Goal: Information Seeking & Learning: Check status

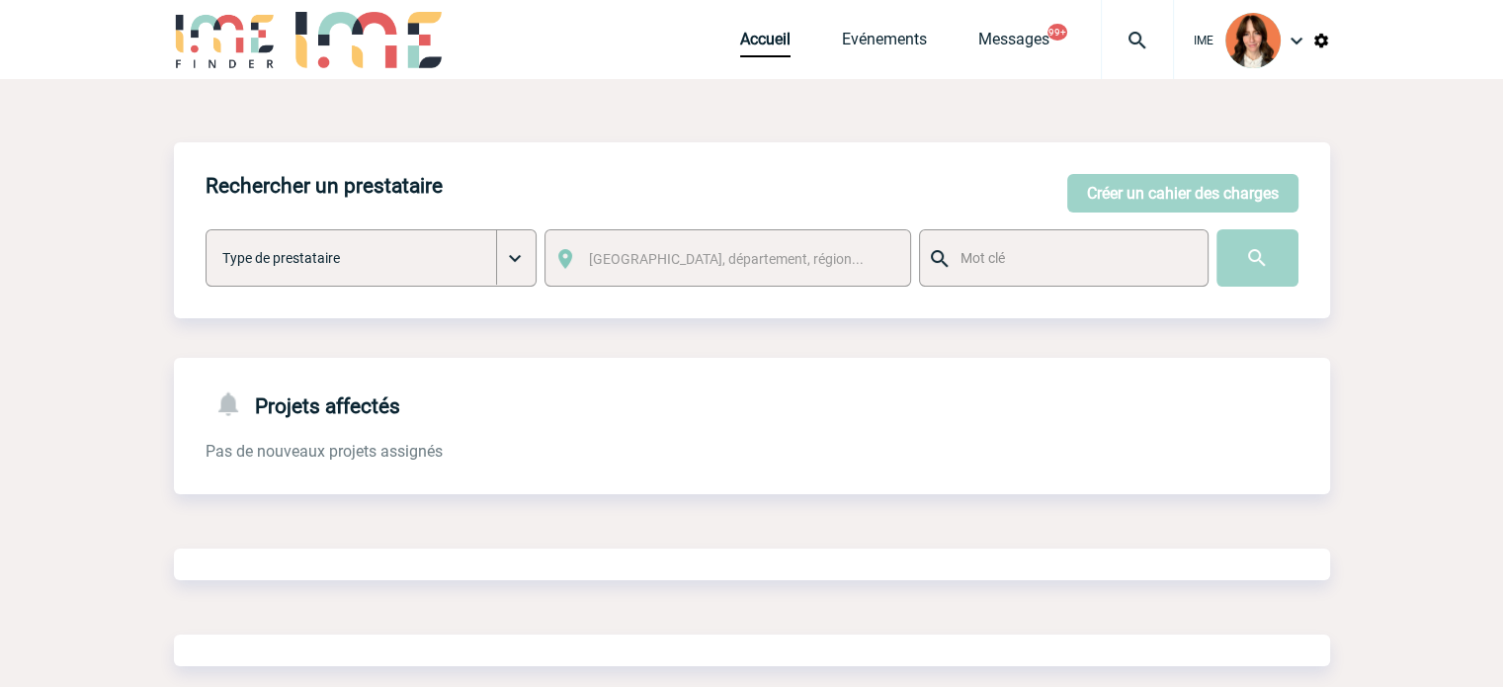
click at [1139, 56] on div at bounding box center [1137, 39] width 73 height 79
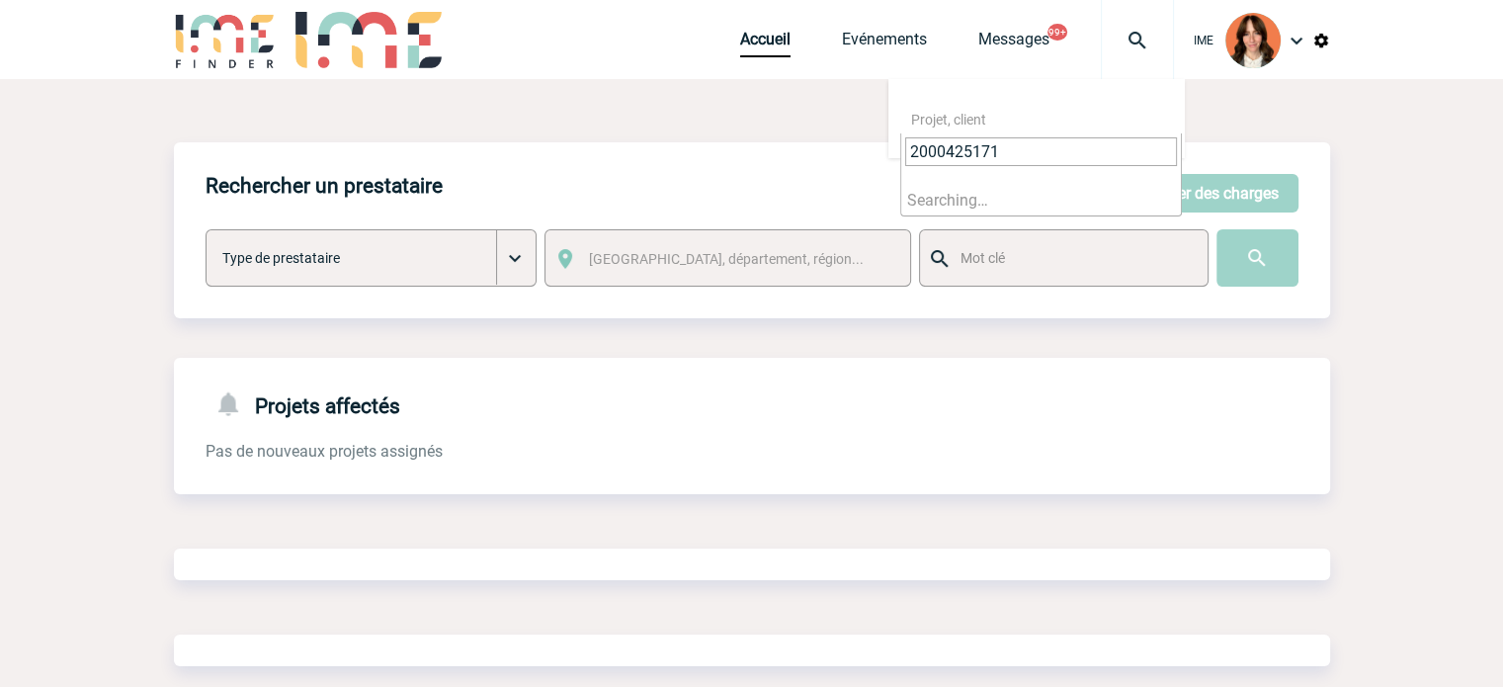
type input "2000425171"
select select "24672"
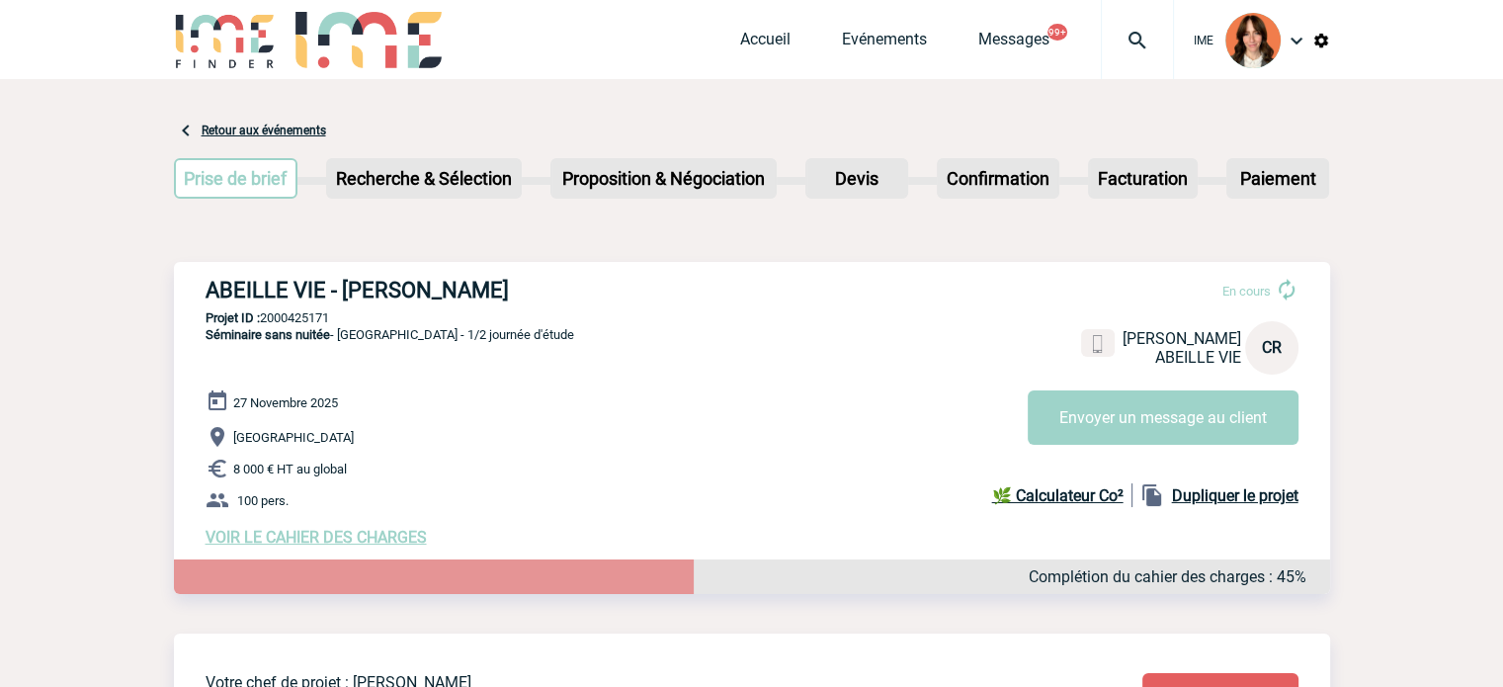
drag, startPoint x: 206, startPoint y: 288, endPoint x: 534, endPoint y: 284, distance: 328.2
click at [531, 284] on h3 "ABEILLE VIE - [PERSON_NAME]" at bounding box center [502, 290] width 593 height 25
click at [310, 319] on p "Projet ID : 2000425171" at bounding box center [752, 317] width 1157 height 15
copy p "2000425171"
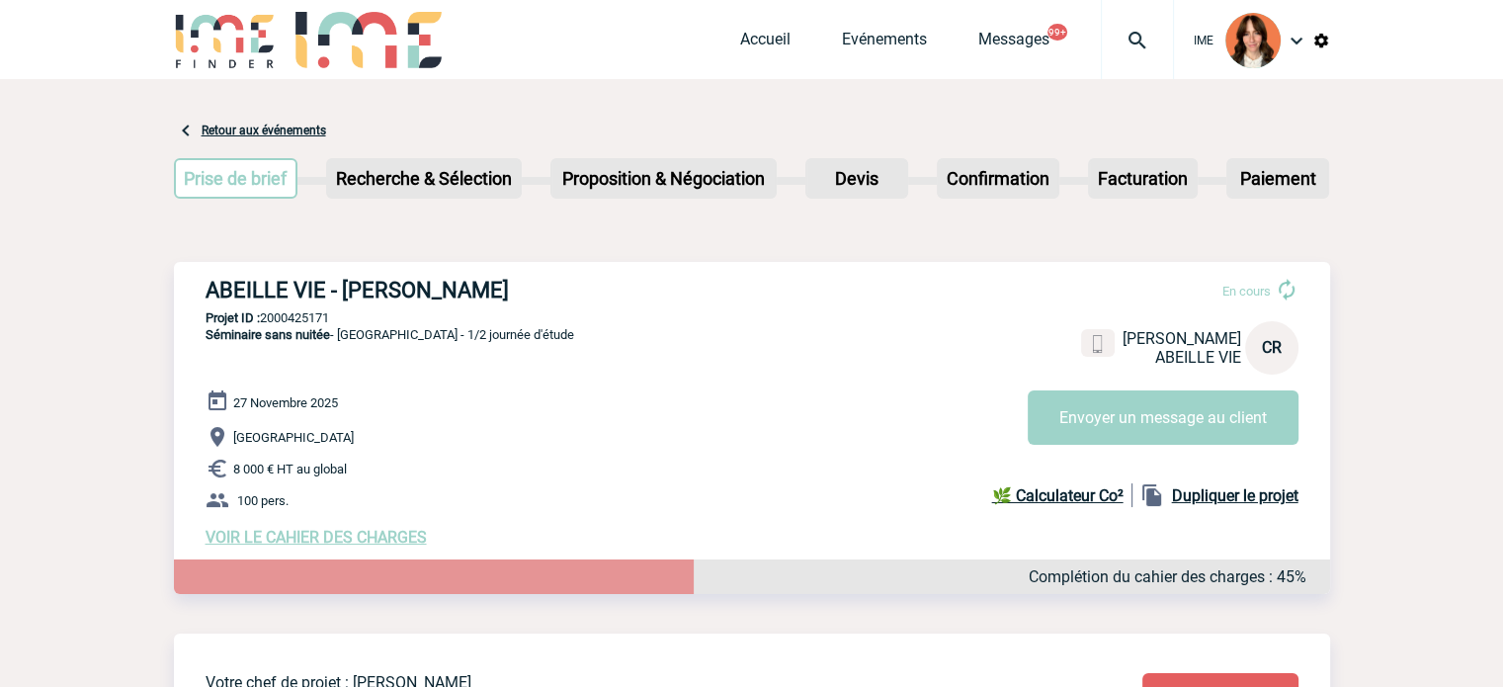
click at [1162, 9] on div at bounding box center [1137, 39] width 73 height 79
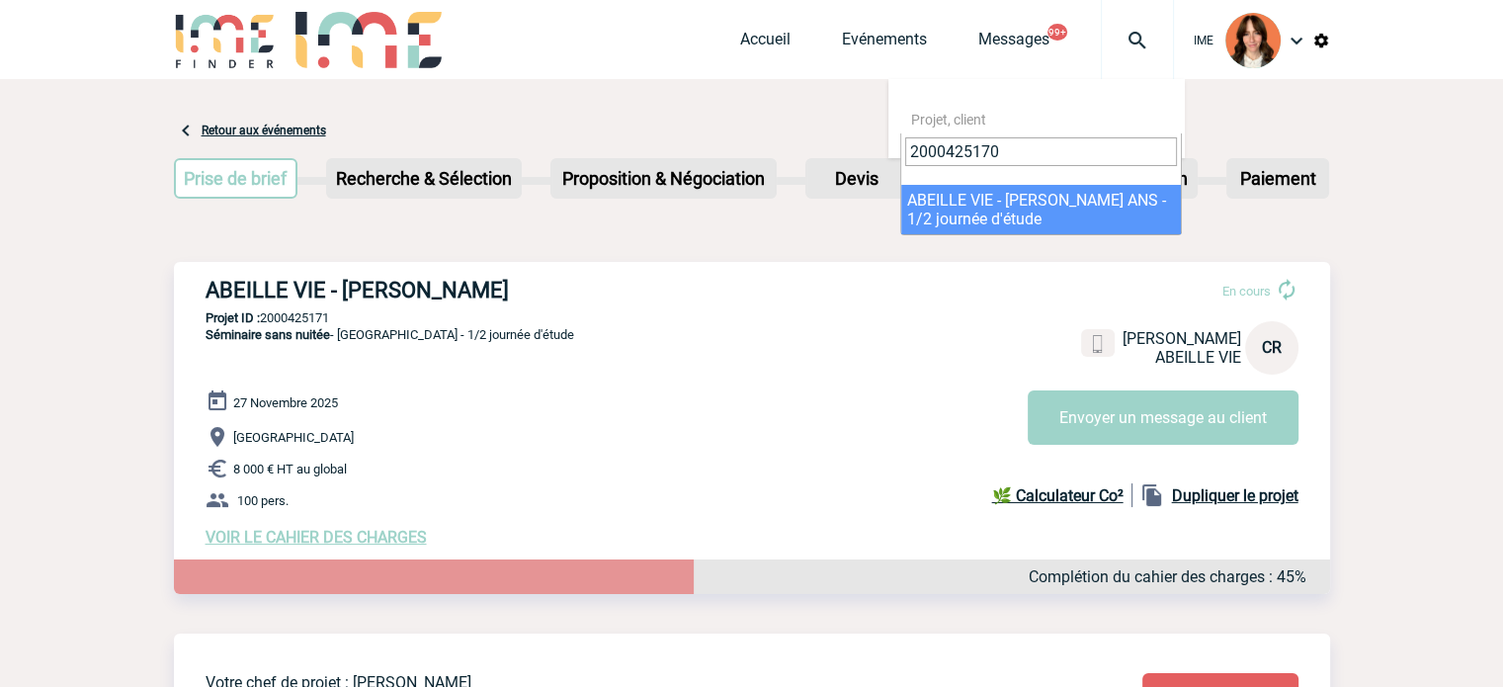
type input "2000425170"
select select "24671"
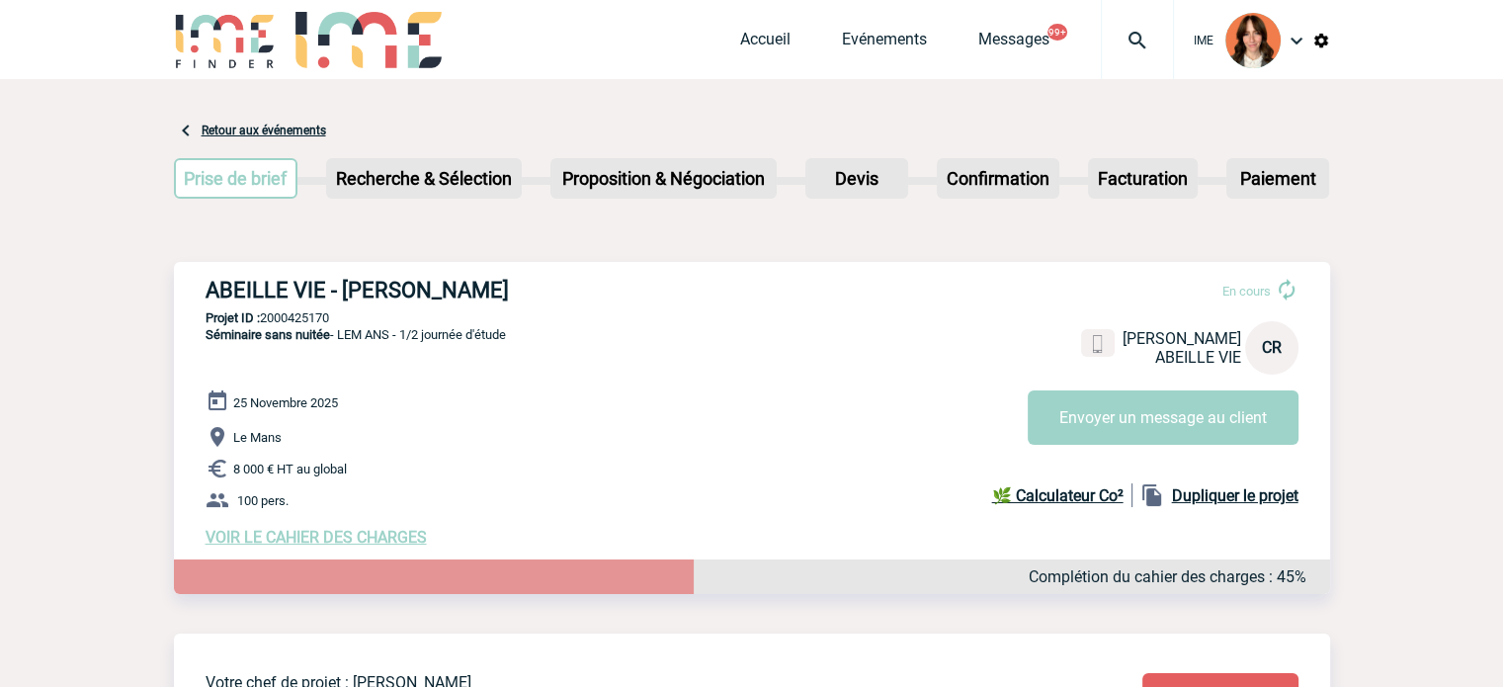
drag, startPoint x: 200, startPoint y: 286, endPoint x: 686, endPoint y: 288, distance: 486.3
click at [686, 288] on div "ABEILLE VIE - [PERSON_NAME] En cours [PERSON_NAME] VIE CR Envoyer un message au…" at bounding box center [752, 412] width 1157 height 301
click at [313, 319] on p "Projet ID : 2000425170" at bounding box center [752, 317] width 1157 height 15
copy p "2000425170"
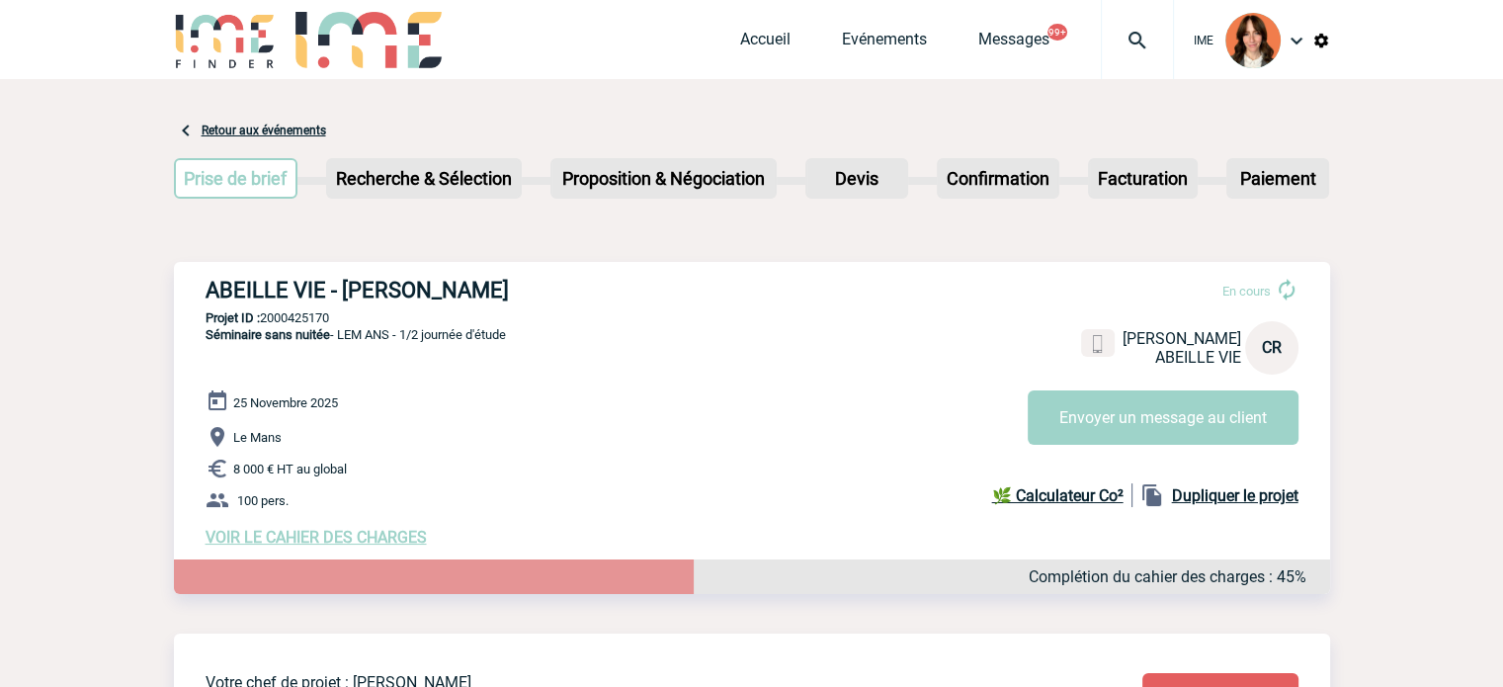
click at [1149, 31] on img at bounding box center [1137, 41] width 71 height 24
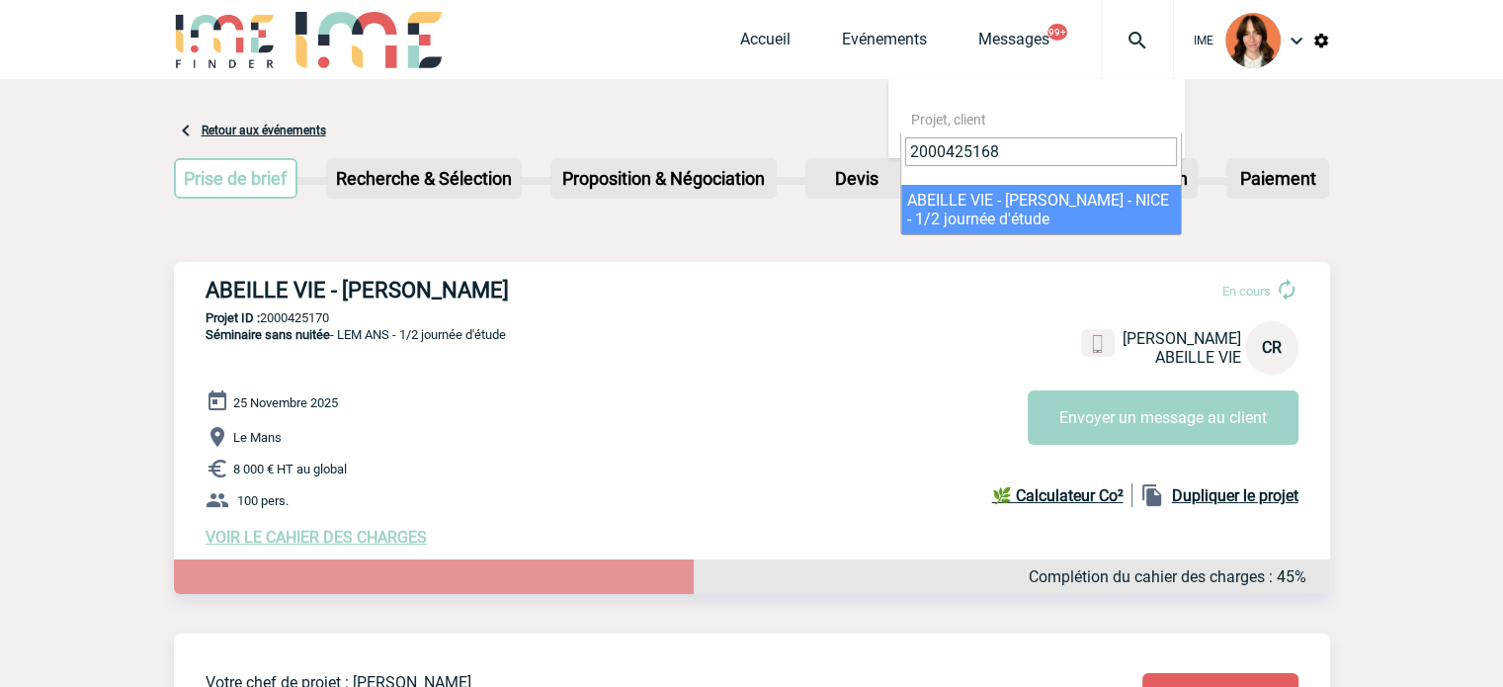
type input "2000425168"
select select "24669"
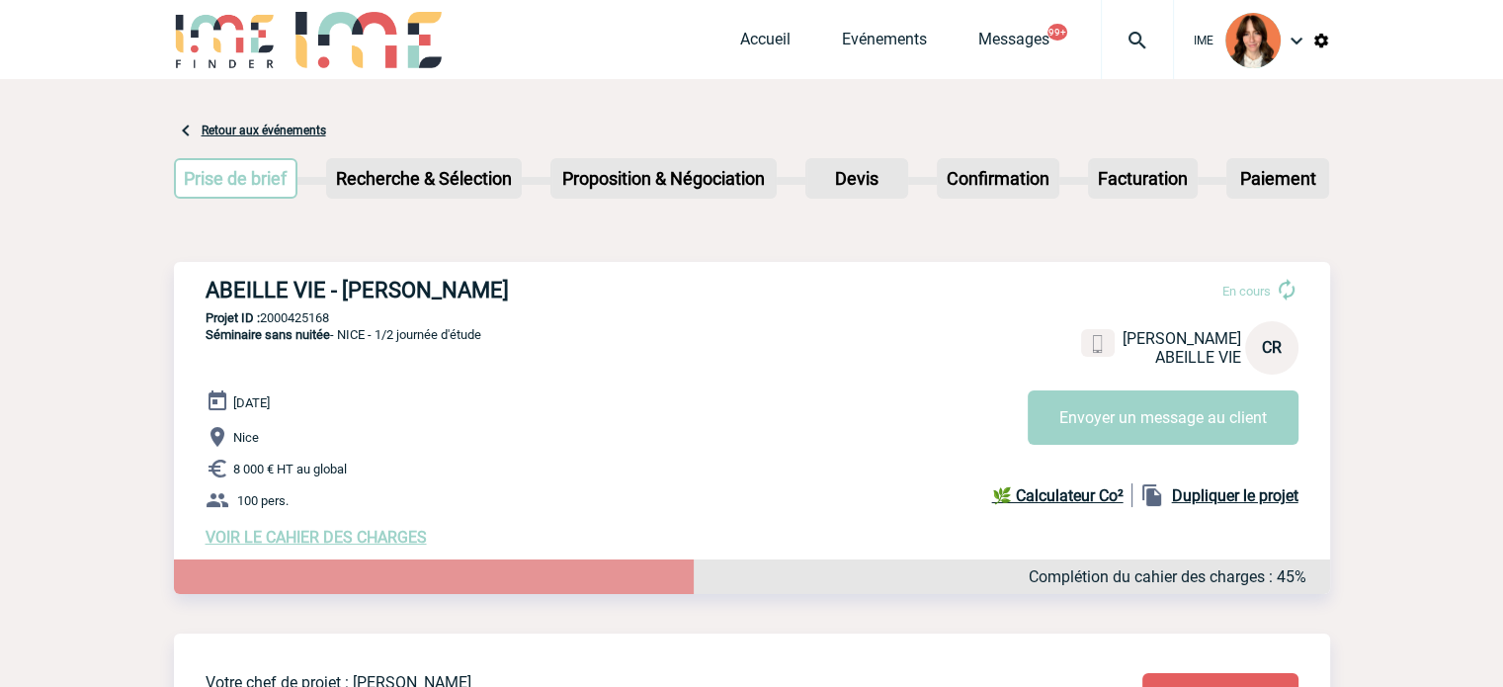
drag, startPoint x: 207, startPoint y: 282, endPoint x: 601, endPoint y: 288, distance: 394.5
click at [601, 286] on h3 "ABEILLE VIE - [PERSON_NAME]" at bounding box center [502, 290] width 593 height 25
copy h3 "ABEILLE VIE - [PERSON_NAME]"
click at [302, 318] on p "Projet ID : 2000425168" at bounding box center [752, 317] width 1157 height 15
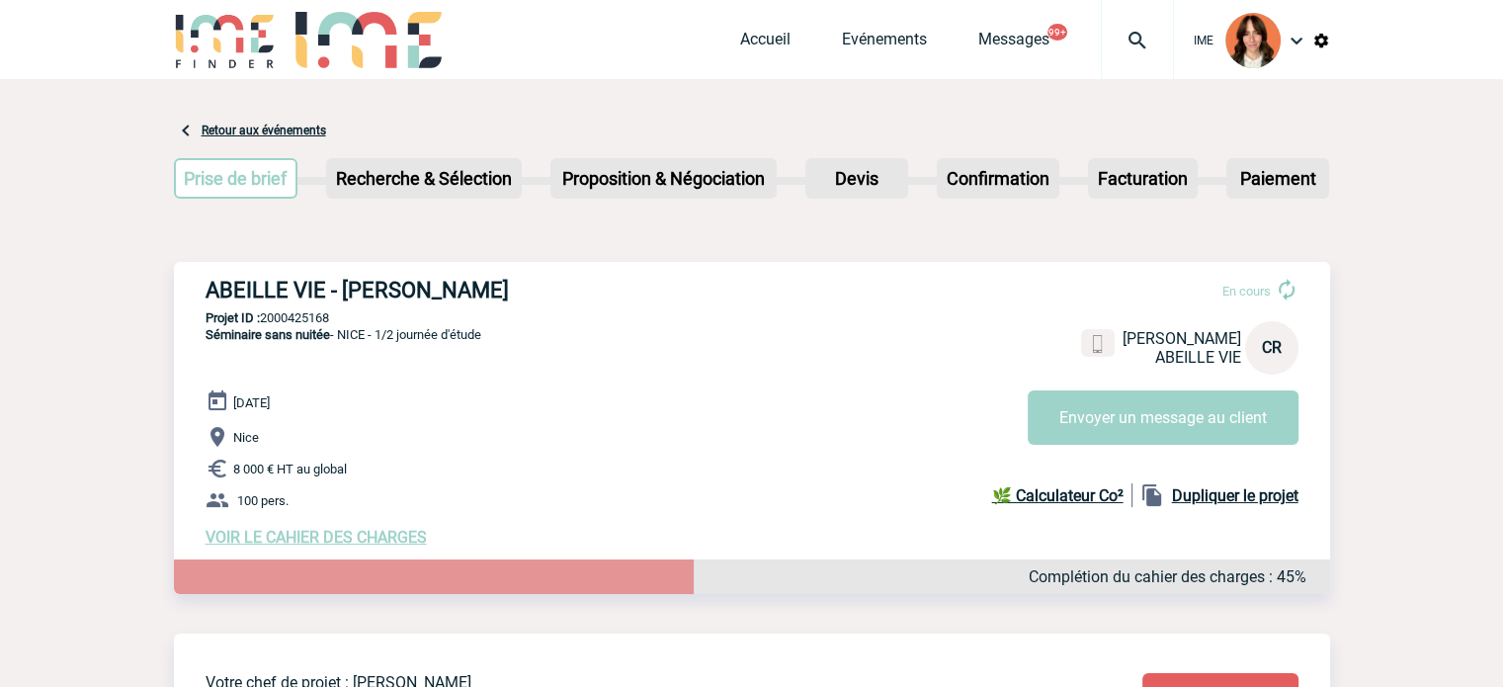
copy p "2000425168"
click at [1110, 27] on div at bounding box center [1137, 39] width 73 height 79
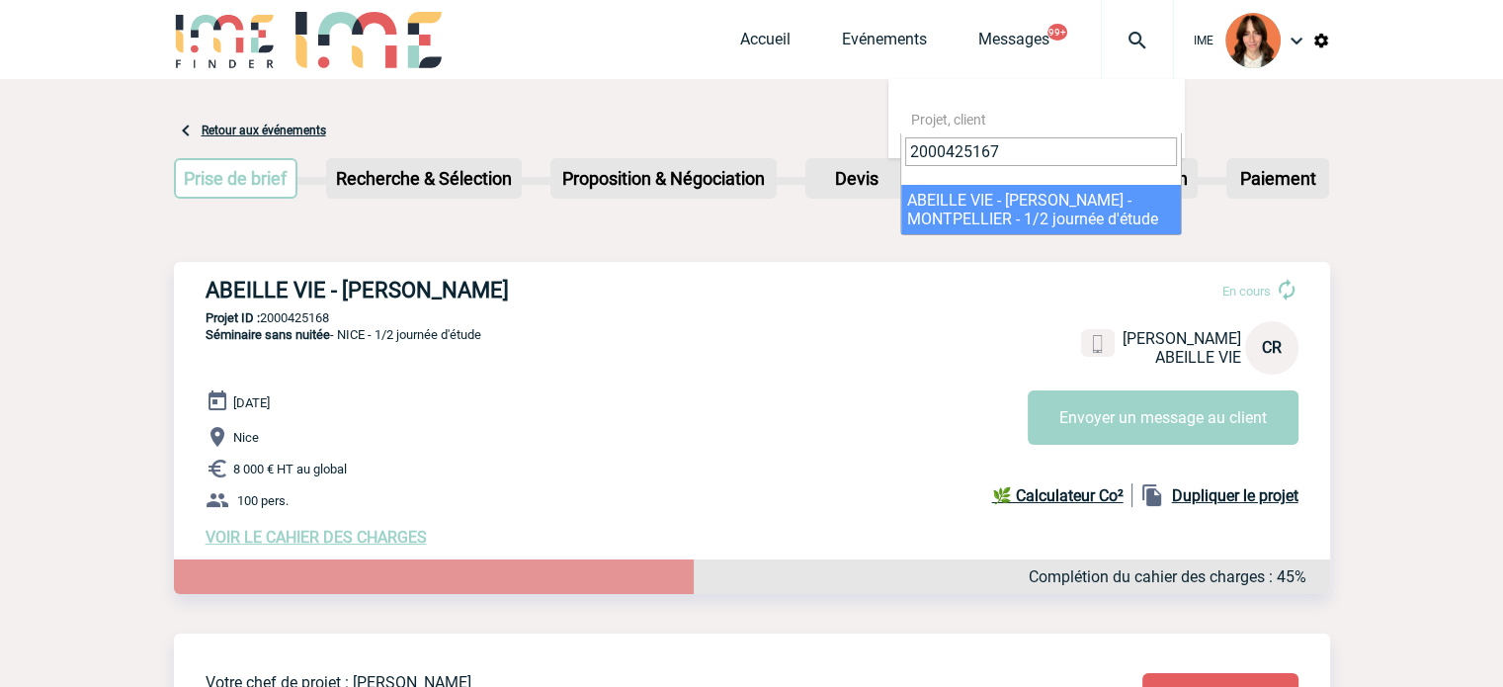
type input "2000425167"
select select "24668"
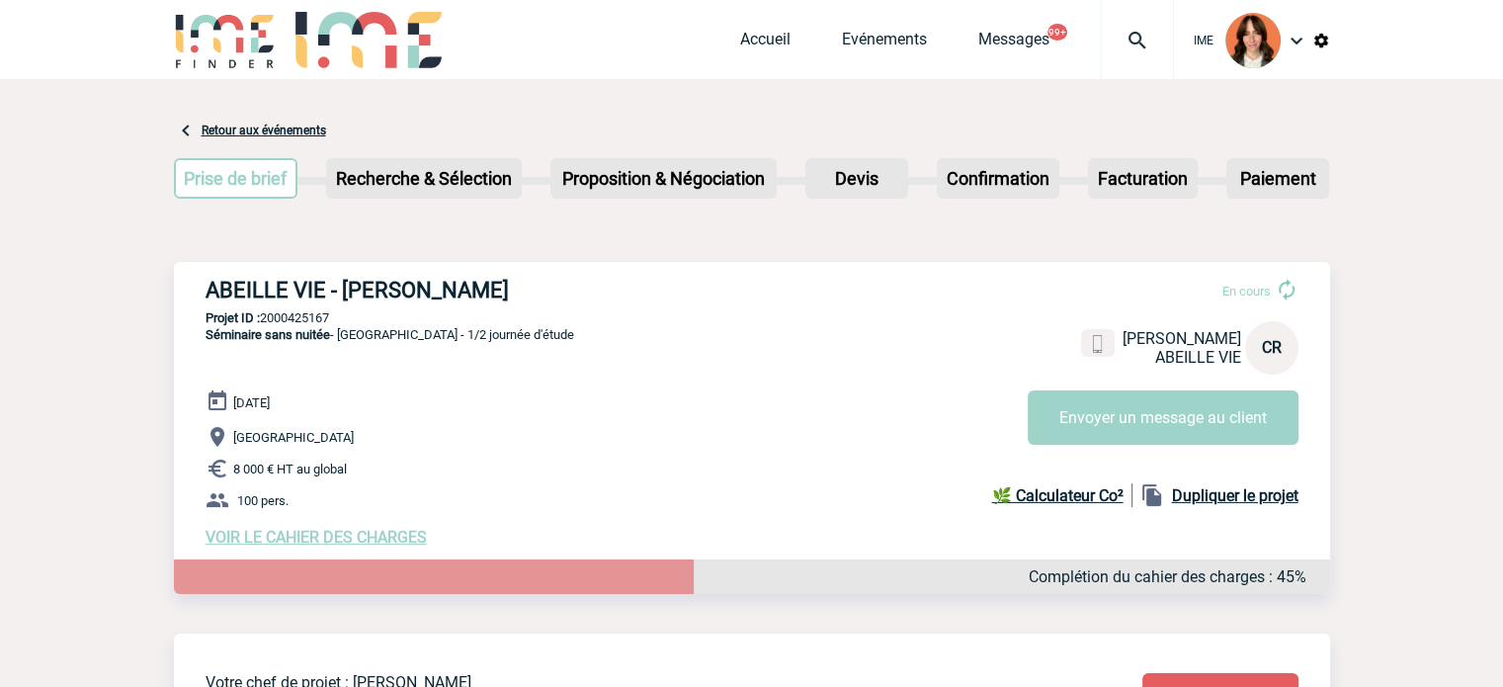
drag, startPoint x: 234, startPoint y: 292, endPoint x: 568, endPoint y: 287, distance: 334.1
click at [568, 287] on div "ABEILLE VIE - [PERSON_NAME] En cours [PERSON_NAME] VIE CR Envoyer un message au…" at bounding box center [752, 412] width 1157 height 301
click at [320, 315] on p "Projet ID : 2000425167" at bounding box center [752, 317] width 1157 height 15
copy p "2000425167"
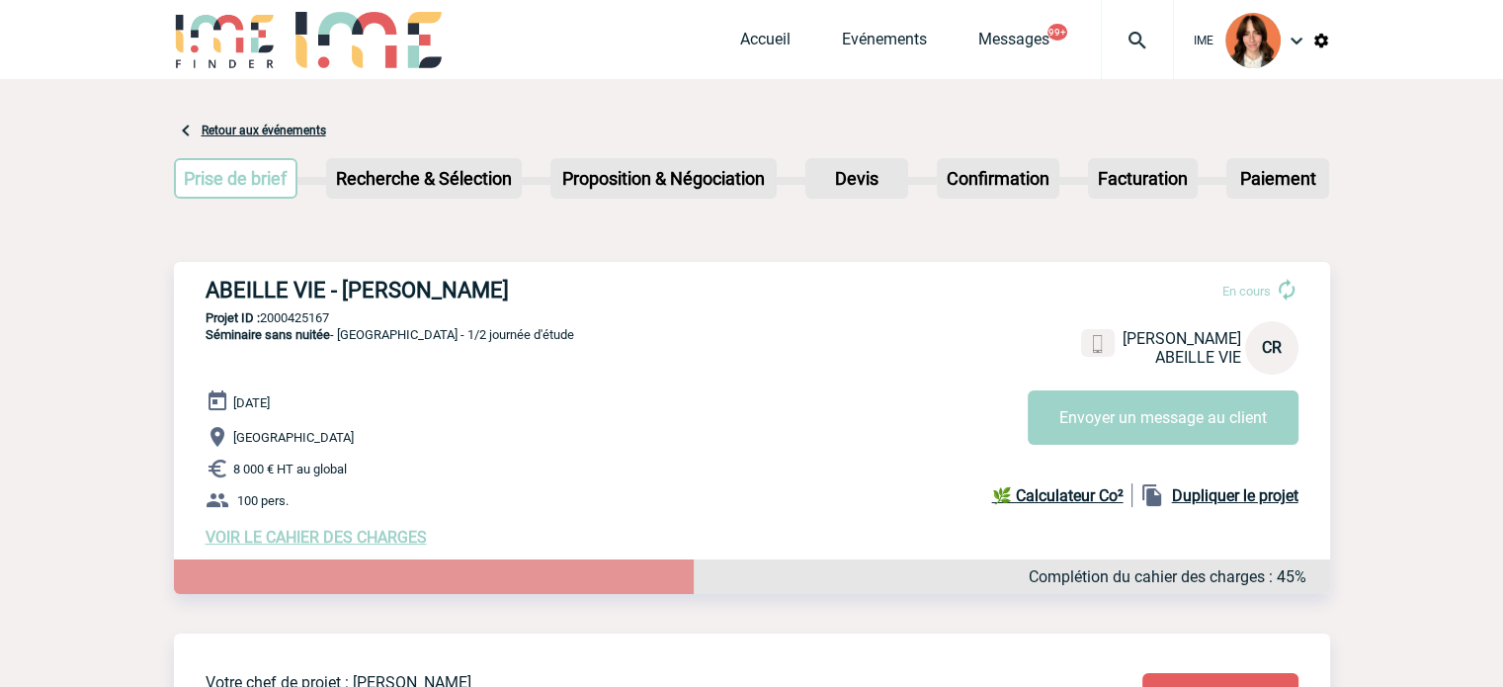
click at [1120, 40] on img at bounding box center [1137, 41] width 71 height 24
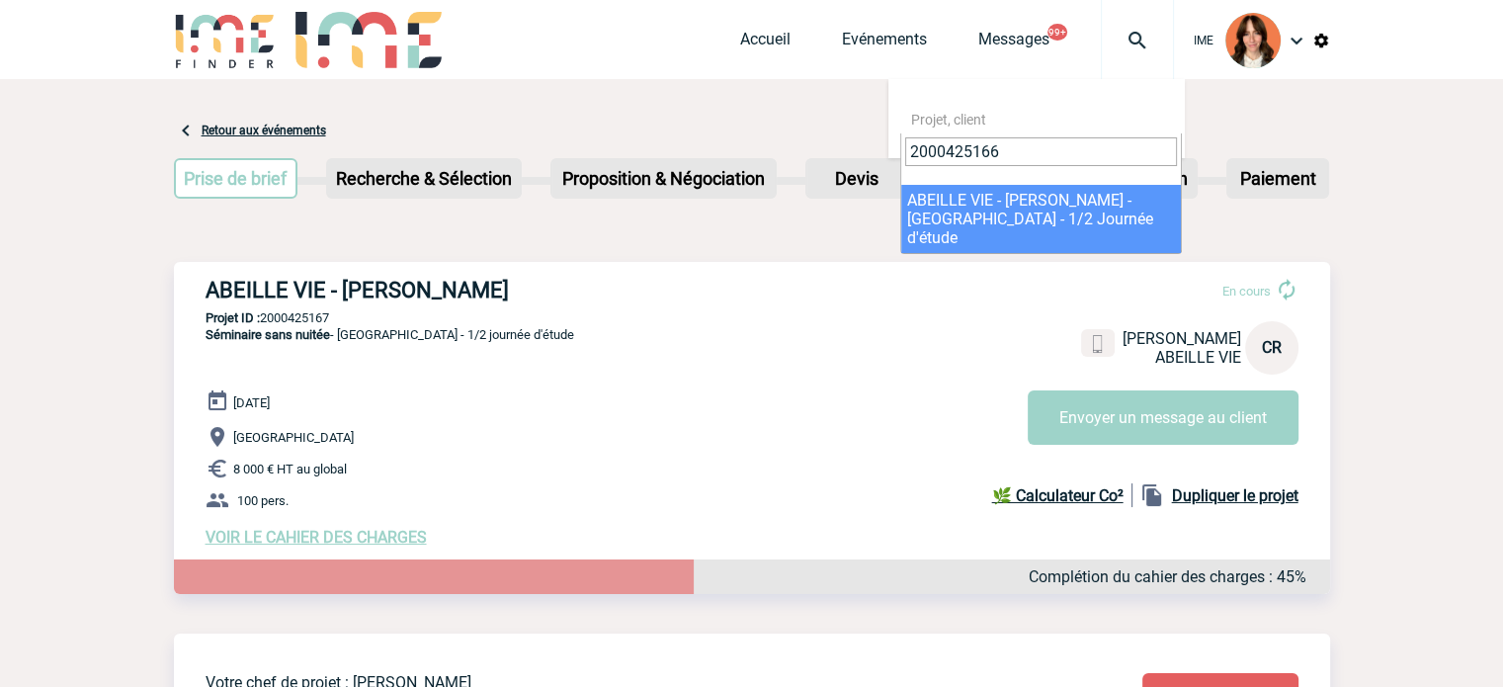
type input "2000425166"
select select "24667"
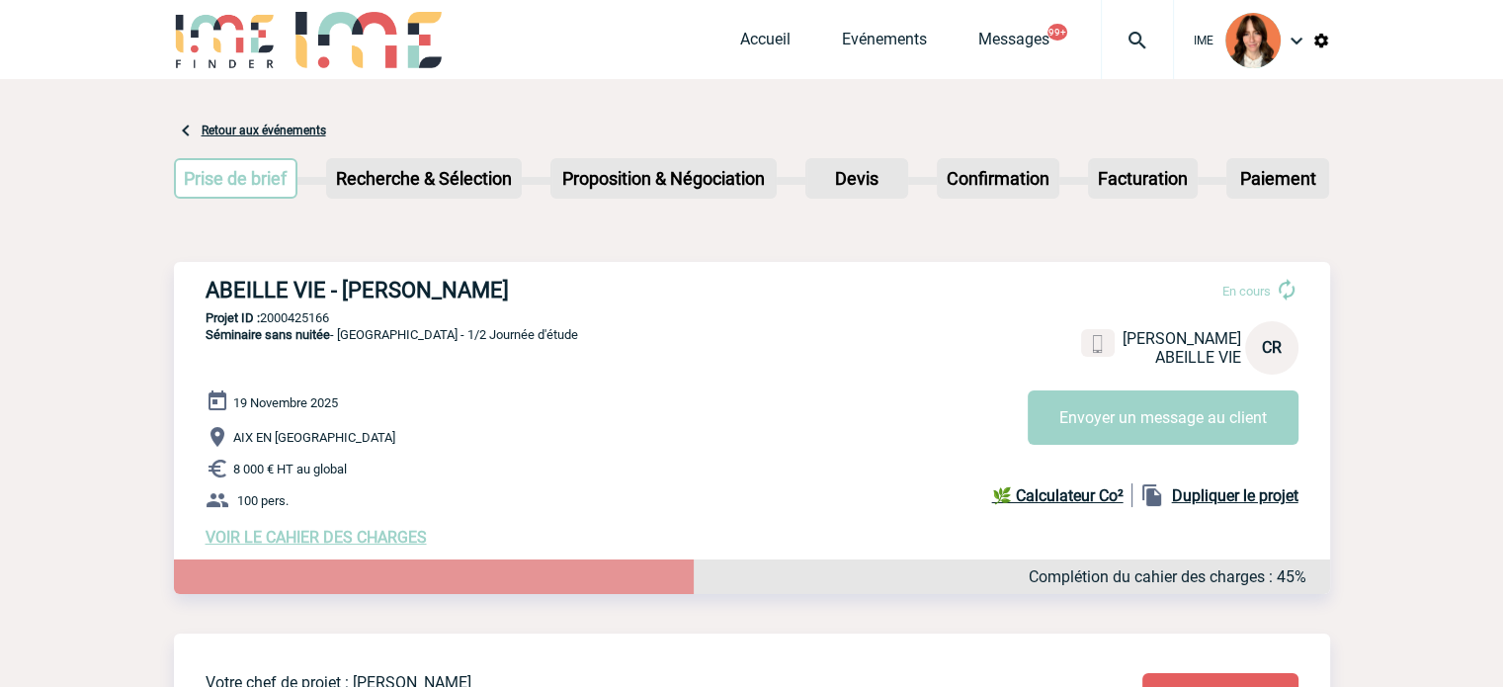
drag, startPoint x: 531, startPoint y: 295, endPoint x: 186, endPoint y: 293, distance: 345.0
click at [186, 293] on div "ABEILLE VIE - Catherine RANSON En cours Catherine RANSON ABEILLE VIE CR Envoyer…" at bounding box center [752, 412] width 1157 height 301
copy h3 "ABEILLE VIE - [PERSON_NAME]"
click at [313, 304] on div "ABEILLE VIE - Catherine RANSON En cours Catherine RANSON ABEILLE VIE CR Envoyer…" at bounding box center [752, 412] width 1157 height 301
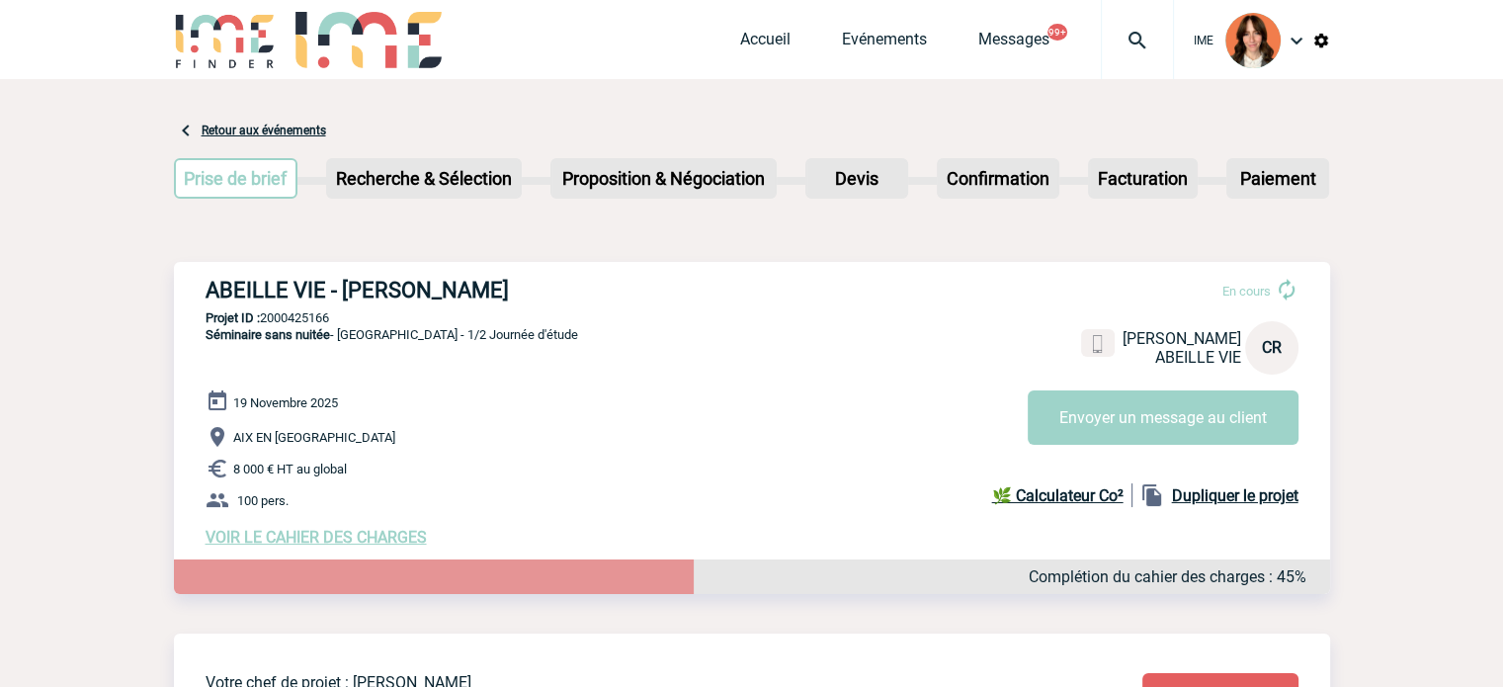
click at [308, 315] on p "Projet ID : 2000425166" at bounding box center [752, 317] width 1157 height 15
